Goal: Task Accomplishment & Management: Manage account settings

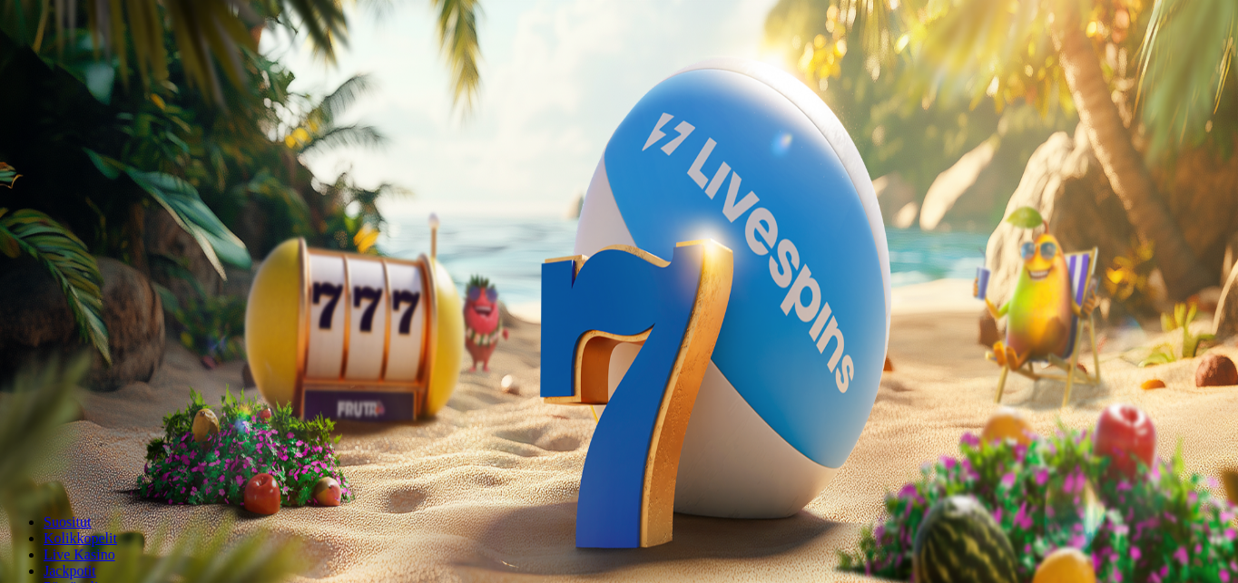
drag, startPoint x: 0, startPoint y: 0, endPoint x: 117, endPoint y: 200, distance: 231.4
click at [117, 73] on span "Kirjaudu" at bounding box center [125, 66] width 44 height 14
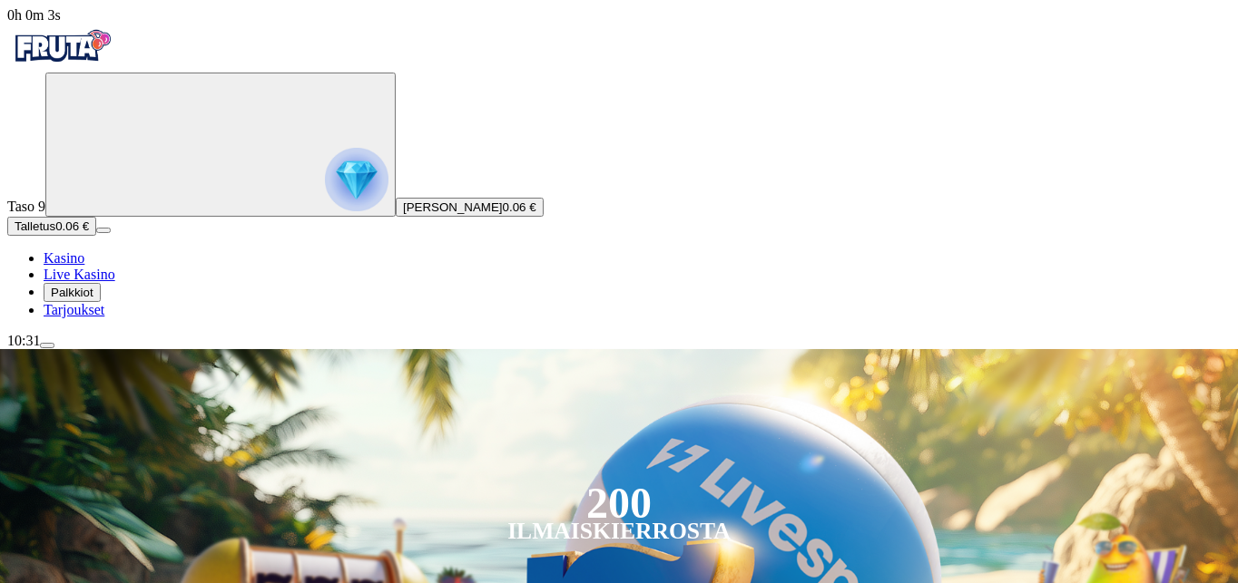
click at [90, 299] on span "Palkkiot" at bounding box center [72, 293] width 43 height 14
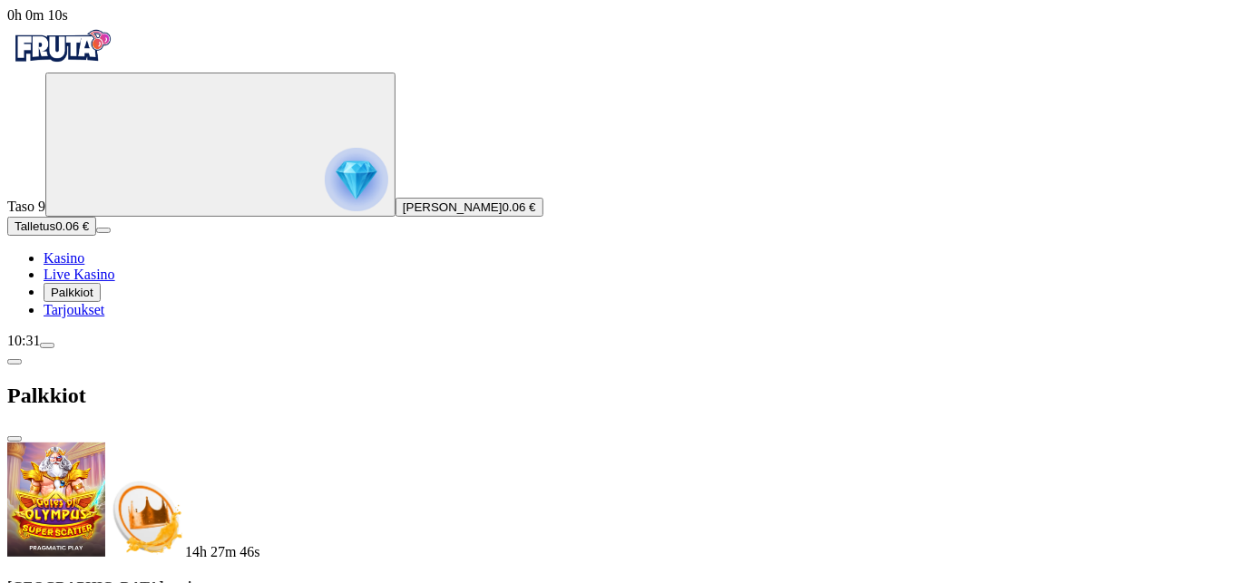
scroll to position [210, 0]
click at [47, 346] on span "menu icon" at bounding box center [47, 346] width 0 height 0
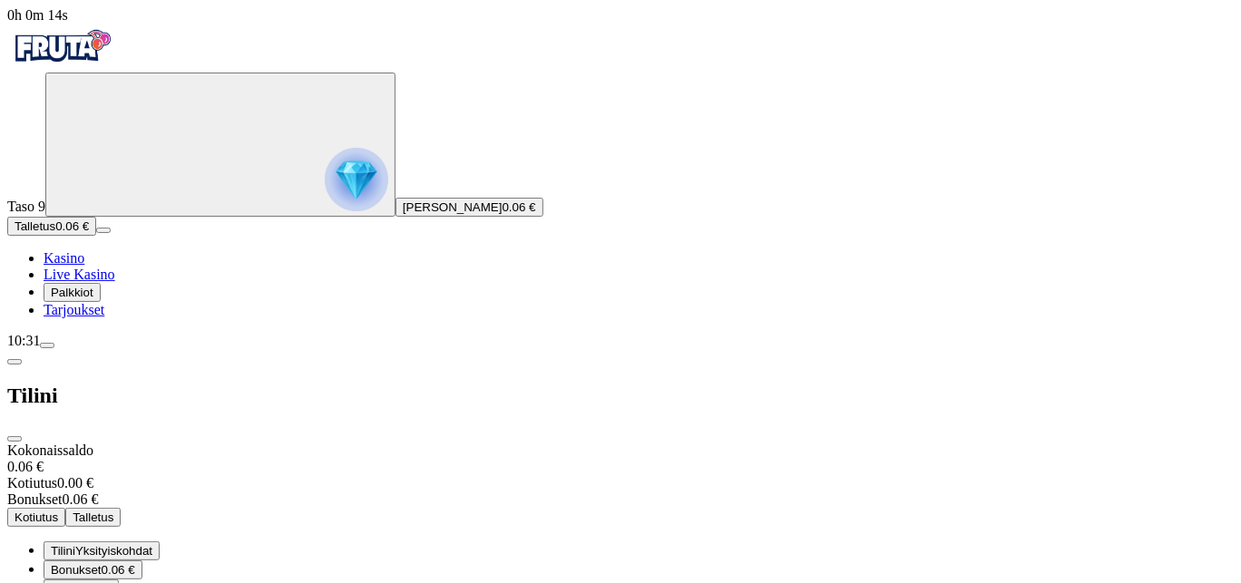
scroll to position [101, 0]
